Goal: Check status: Check status

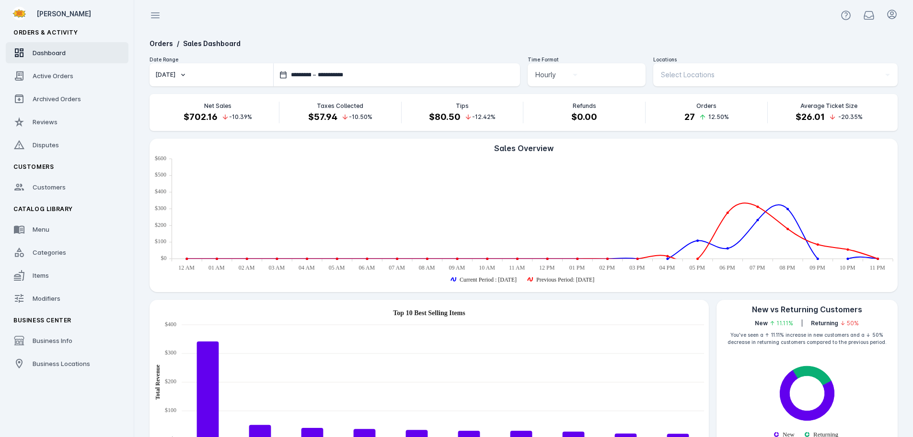
click at [708, 80] on span "Select Locations" at bounding box center [688, 75] width 54 height 12
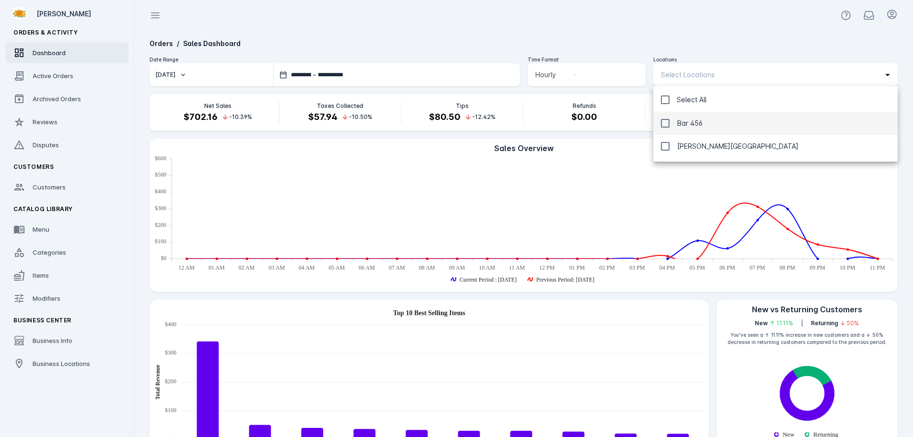
click at [690, 124] on span "Bar 456" at bounding box center [689, 123] width 25 height 12
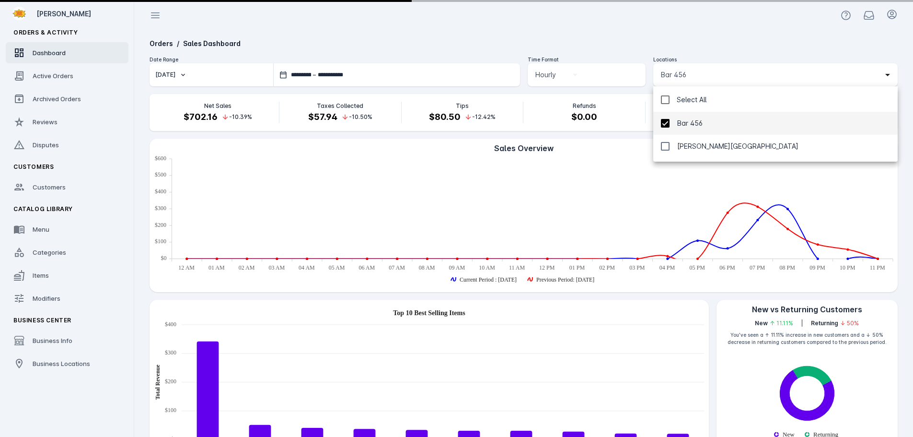
click at [650, 24] on div at bounding box center [456, 218] width 913 height 437
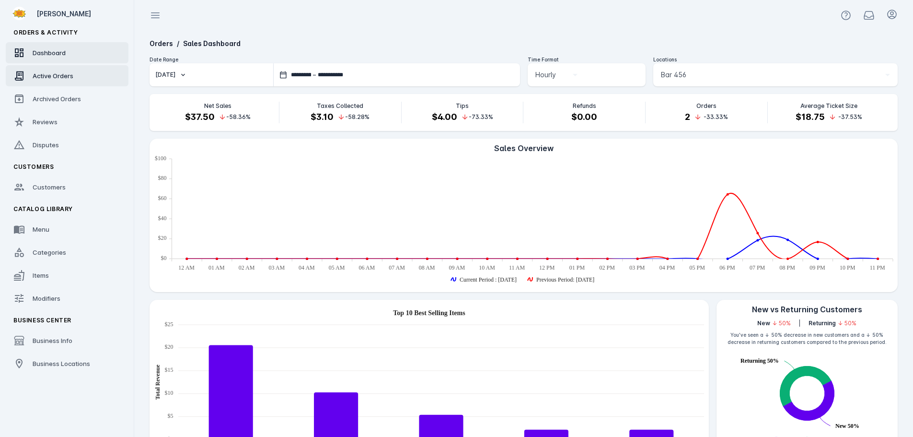
click at [52, 76] on span "Active Orders" at bounding box center [53, 76] width 41 height 8
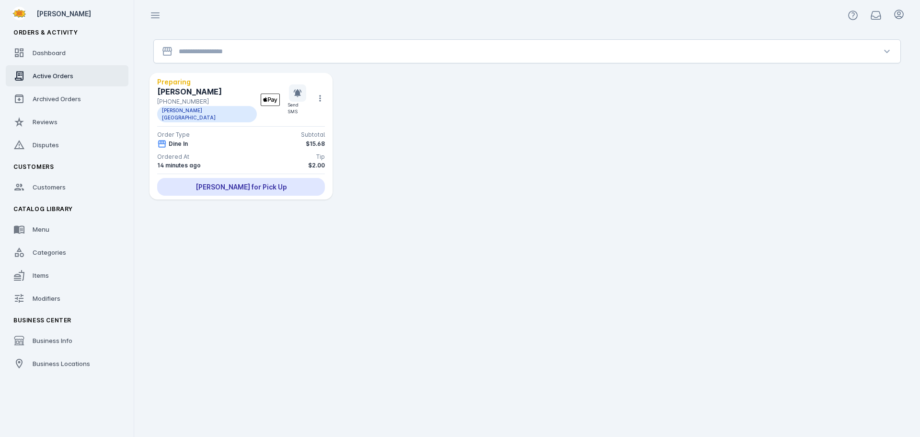
click at [225, 131] on div "Order Type Subtotal" at bounding box center [241, 134] width 168 height 9
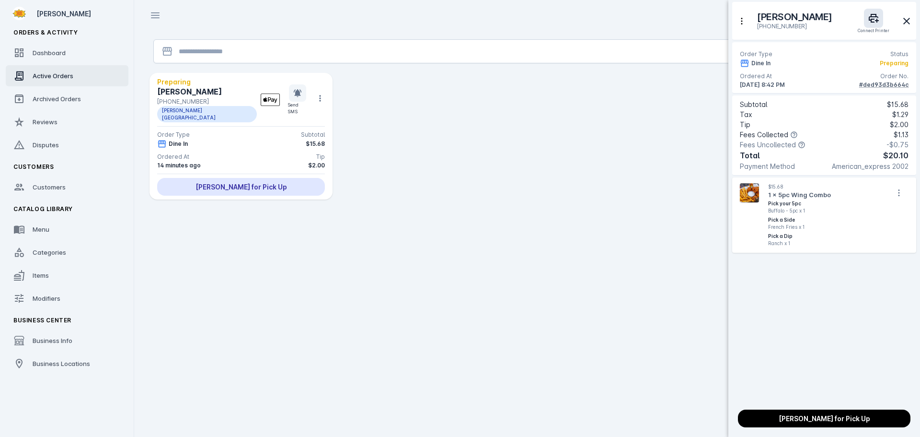
click at [257, 137] on div at bounding box center [460, 218] width 920 height 437
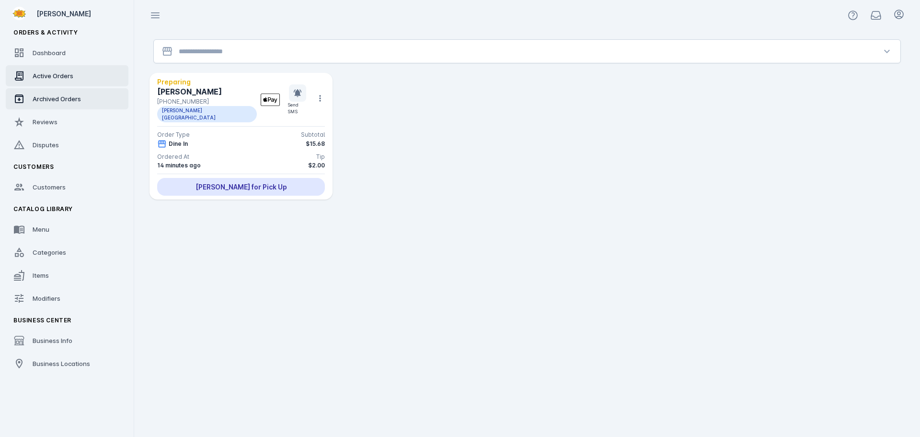
click at [47, 97] on span "Archived Orders" at bounding box center [57, 99] width 48 height 8
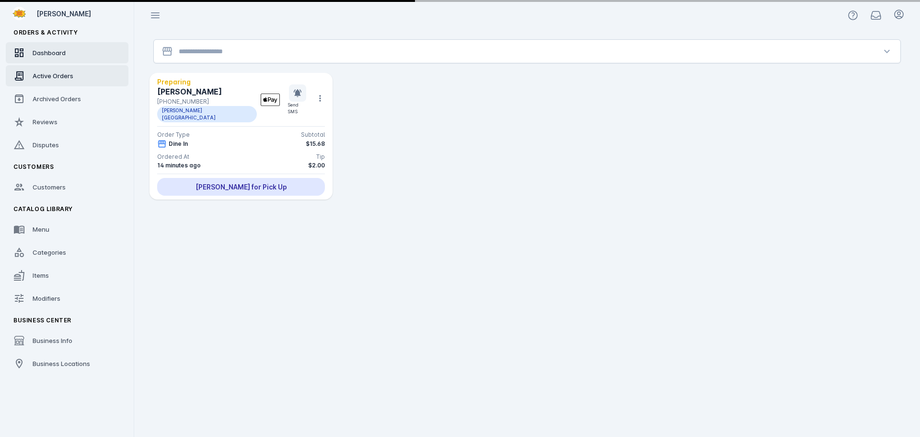
click at [45, 56] on span "Dashboard" at bounding box center [49, 53] width 33 height 8
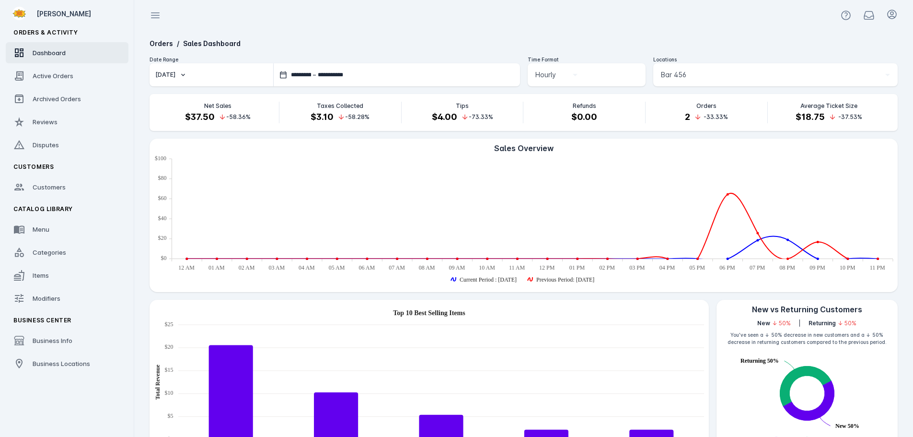
click at [717, 76] on div "Bar 456" at bounding box center [771, 75] width 220 height 12
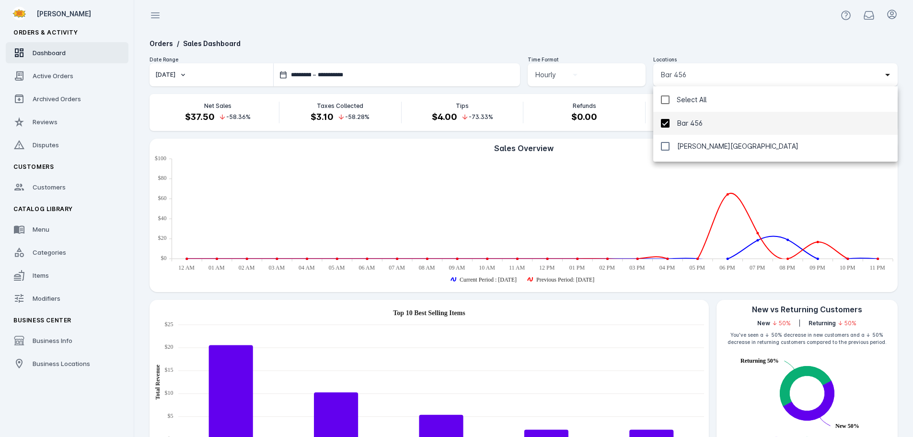
click at [669, 126] on mat-pseudo-checkbox at bounding box center [665, 123] width 9 height 9
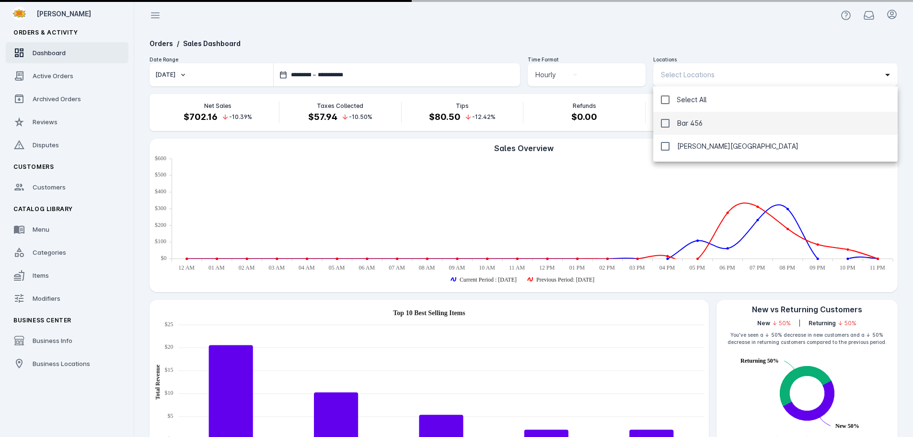
click at [674, 22] on div at bounding box center [456, 218] width 913 height 437
